Goal: Task Accomplishment & Management: Manage account settings

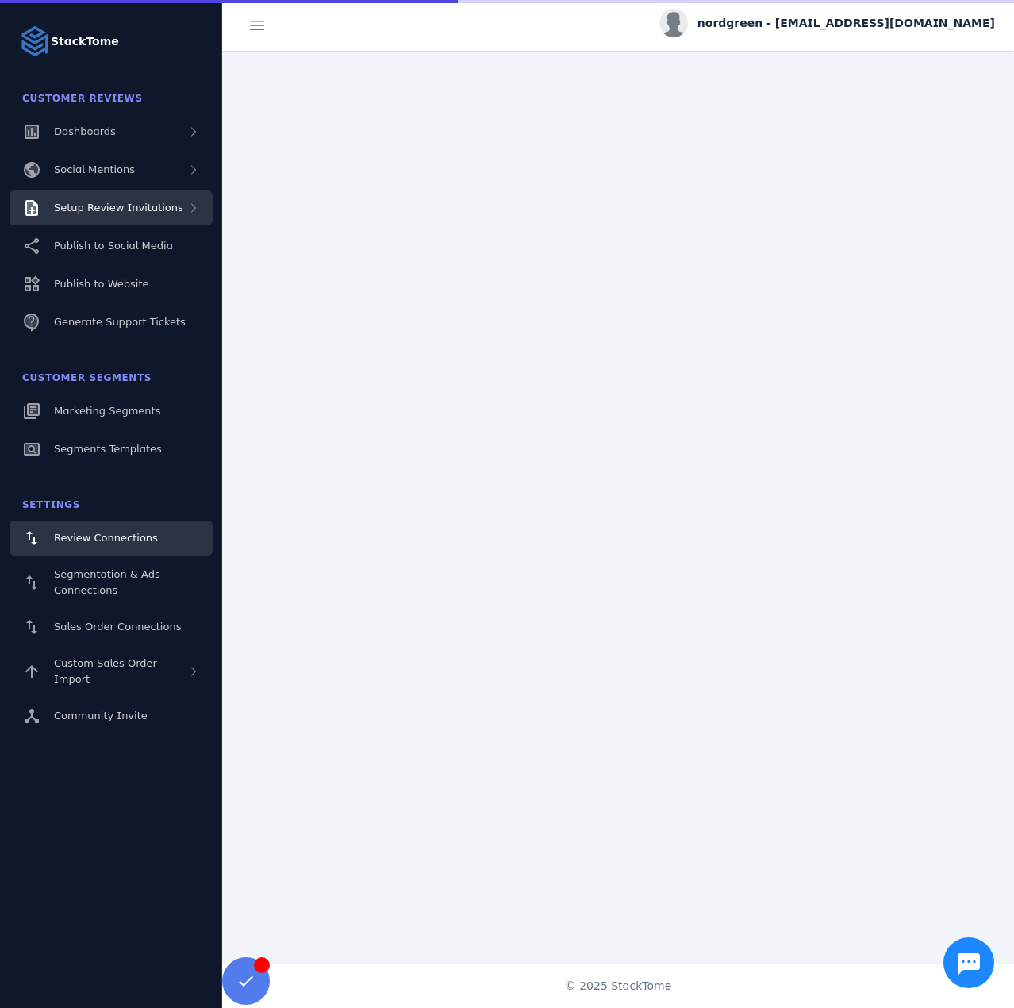
click at [150, 217] on div "Setup Review Invitations" at bounding box center [111, 207] width 203 height 35
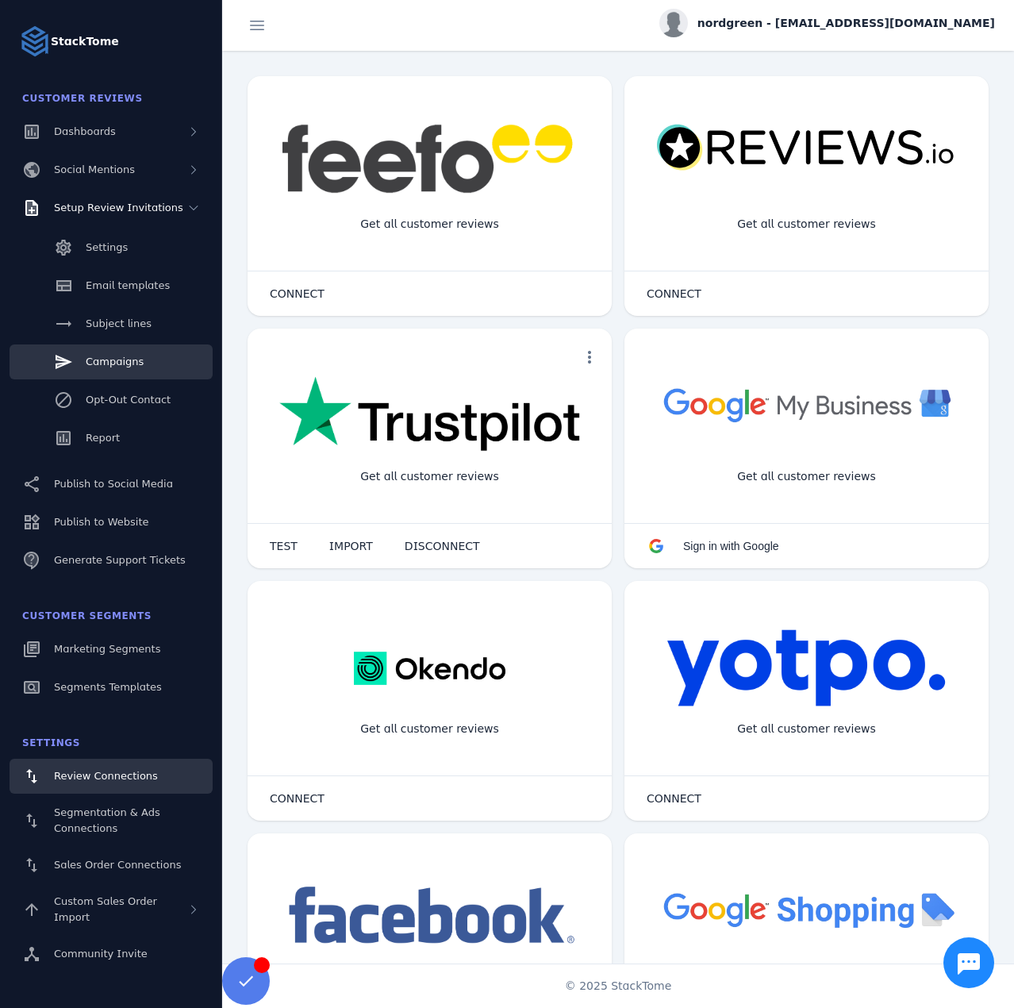
click at [110, 348] on link "Campaigns" at bounding box center [111, 361] width 203 height 35
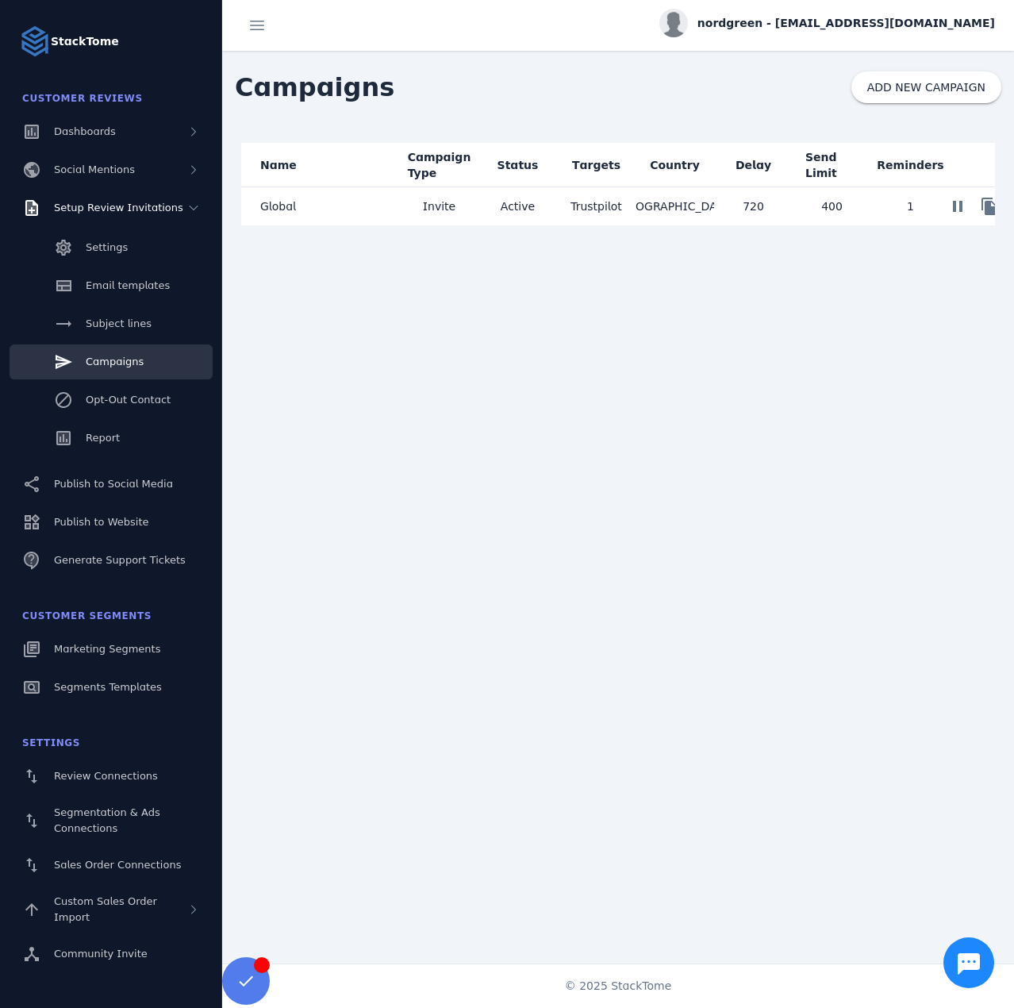
click at [455, 201] on mat-cell "Invite" at bounding box center [439, 206] width 79 height 38
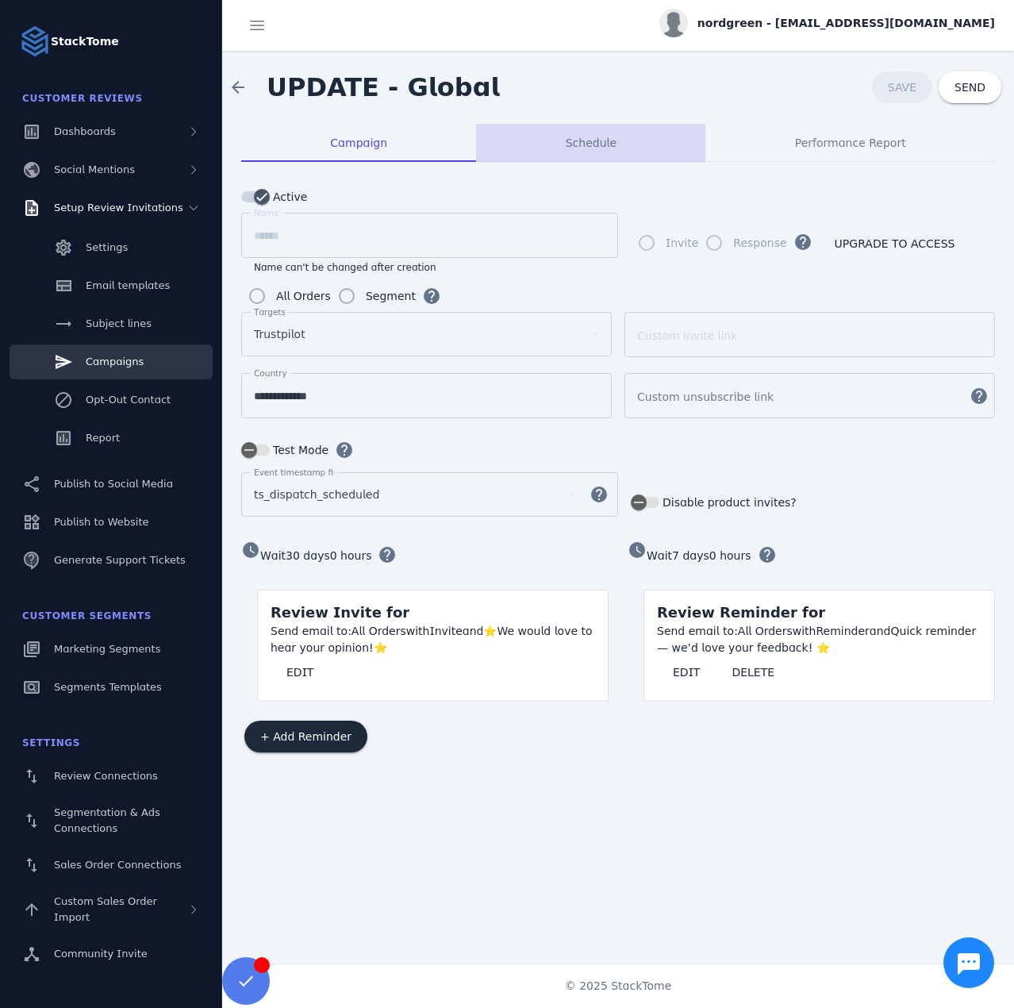
click at [602, 145] on span "Schedule" at bounding box center [591, 142] width 51 height 11
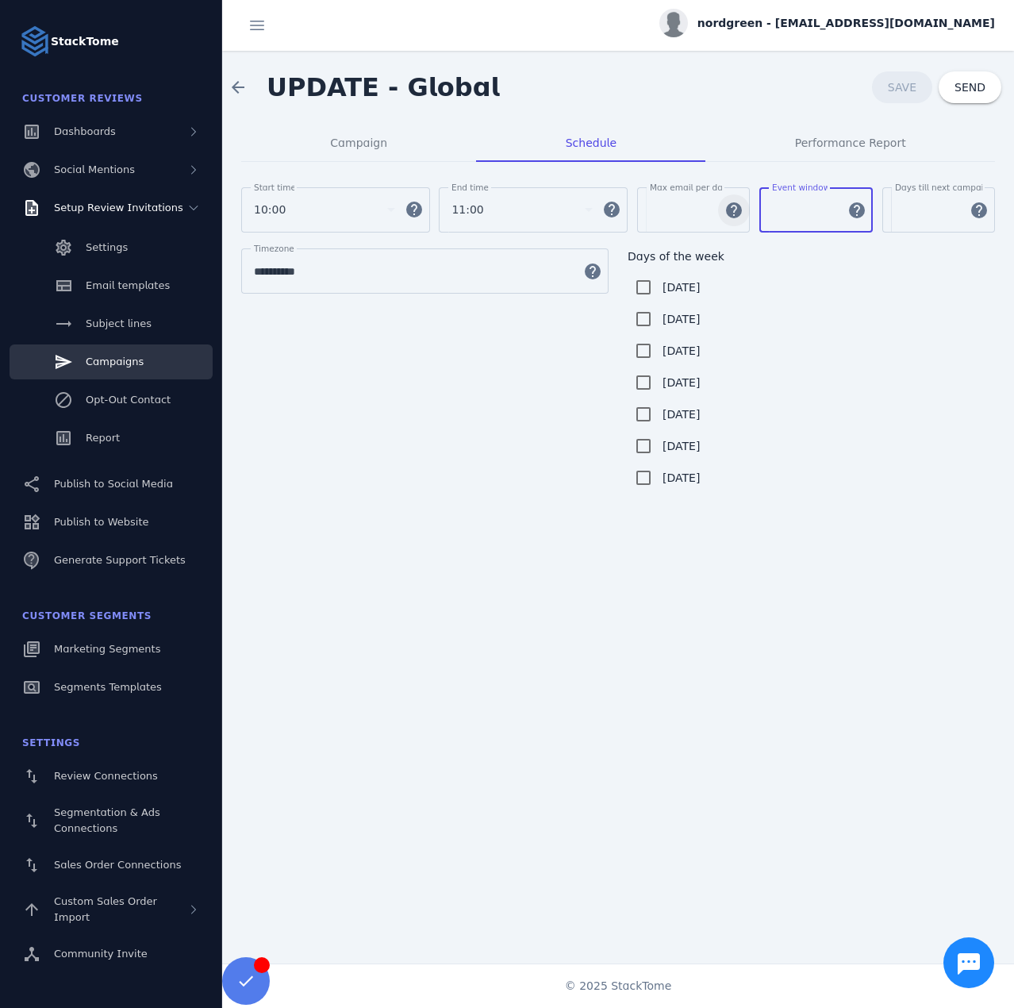
drag, startPoint x: 798, startPoint y: 215, endPoint x: 727, endPoint y: 203, distance: 71.6
click at [728, 203] on div "Start time 10:00 help End time 11:00 help Max email per day *** help Event wind…" at bounding box center [618, 217] width 754 height 61
type input "*"
type input "**"
click at [898, 97] on span at bounding box center [902, 87] width 60 height 38
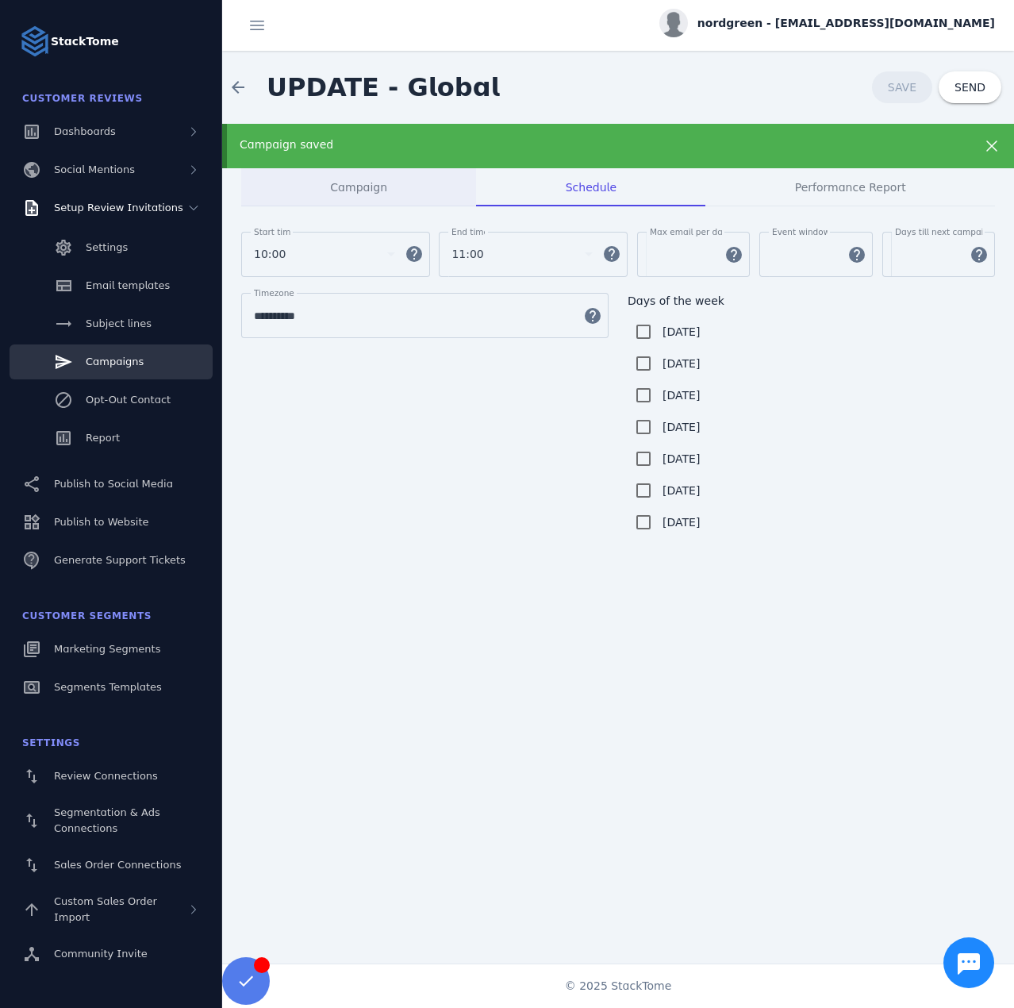
click at [369, 153] on div "Campaign saved" at bounding box center [618, 146] width 792 height 44
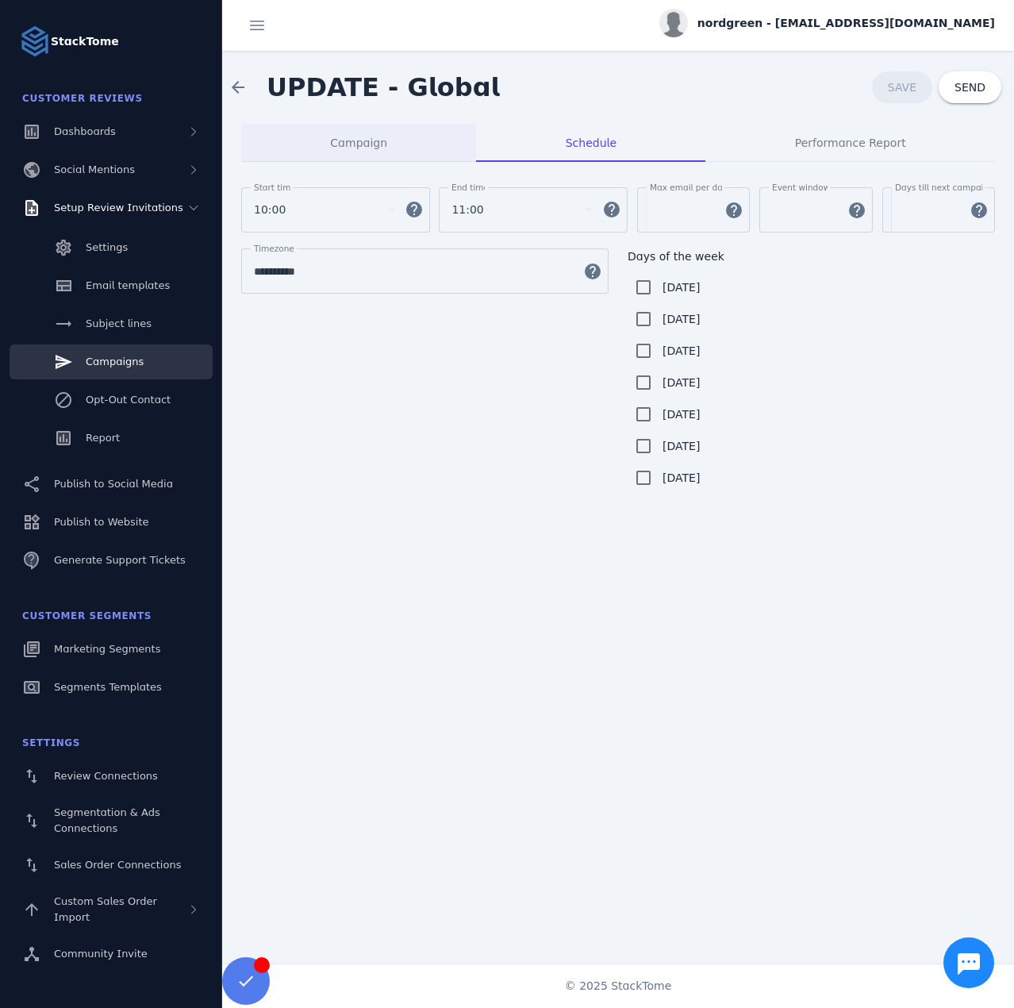
click at [346, 158] on span "Campaign" at bounding box center [358, 143] width 57 height 38
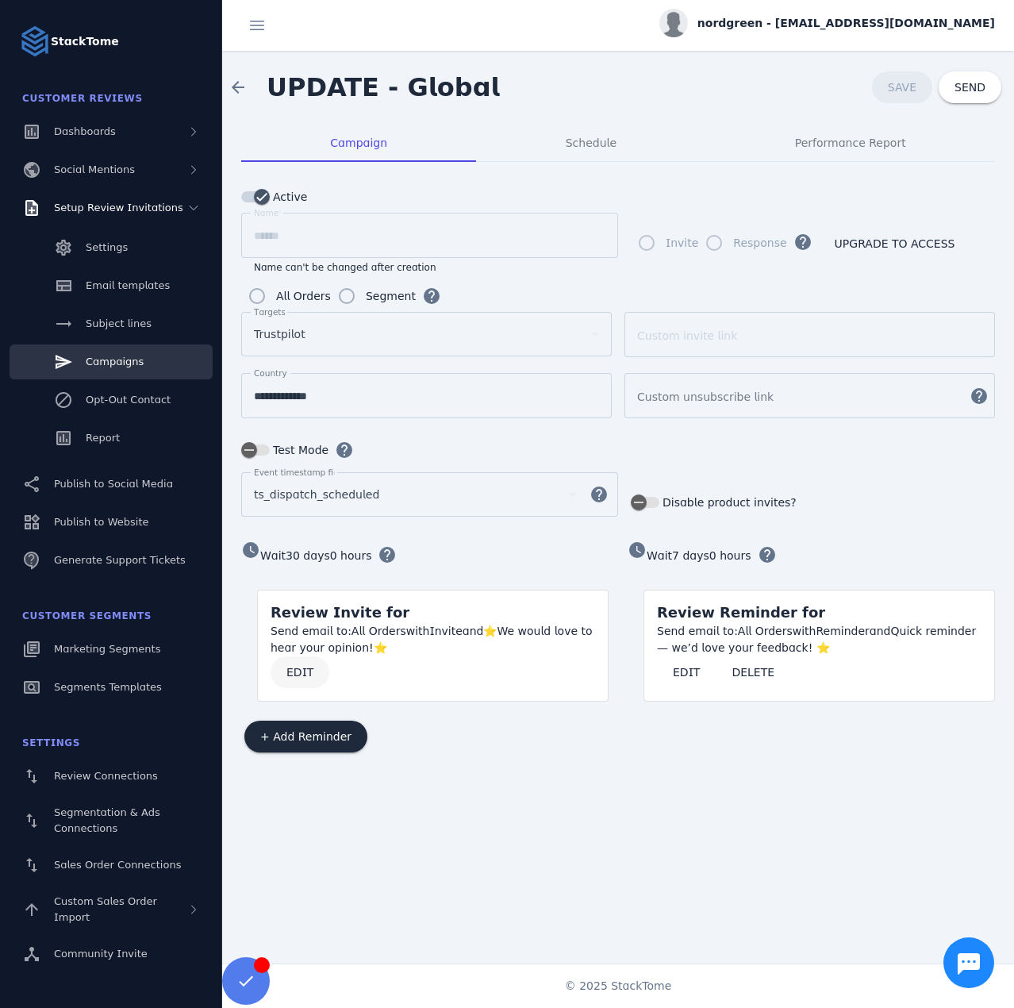
click at [289, 669] on span "EDIT" at bounding box center [299, 672] width 27 height 11
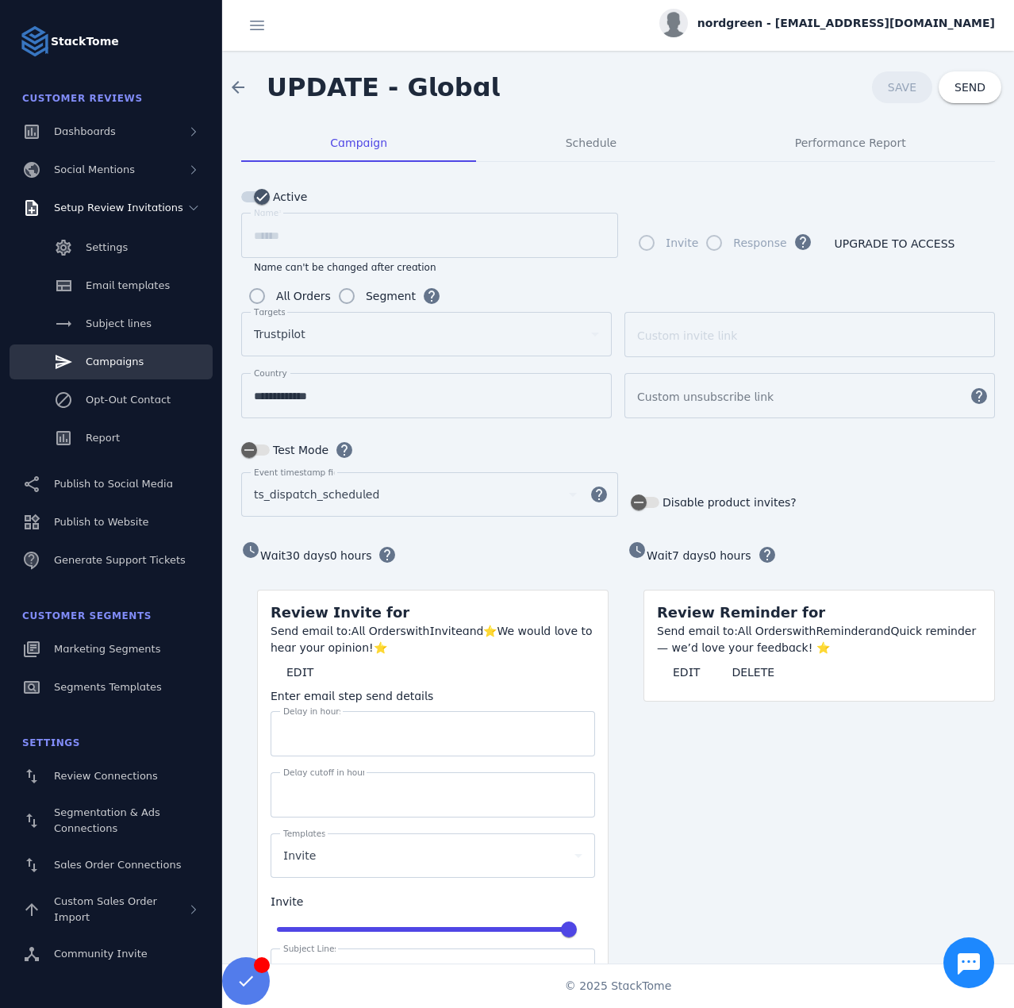
click at [904, 25] on span "nordgreen - cs_nordgreen@stacktome.com" at bounding box center [847, 23] width 298 height 17
click at [936, 137] on button "Sign out" at bounding box center [938, 153] width 114 height 38
